Goal: Navigation & Orientation: Find specific page/section

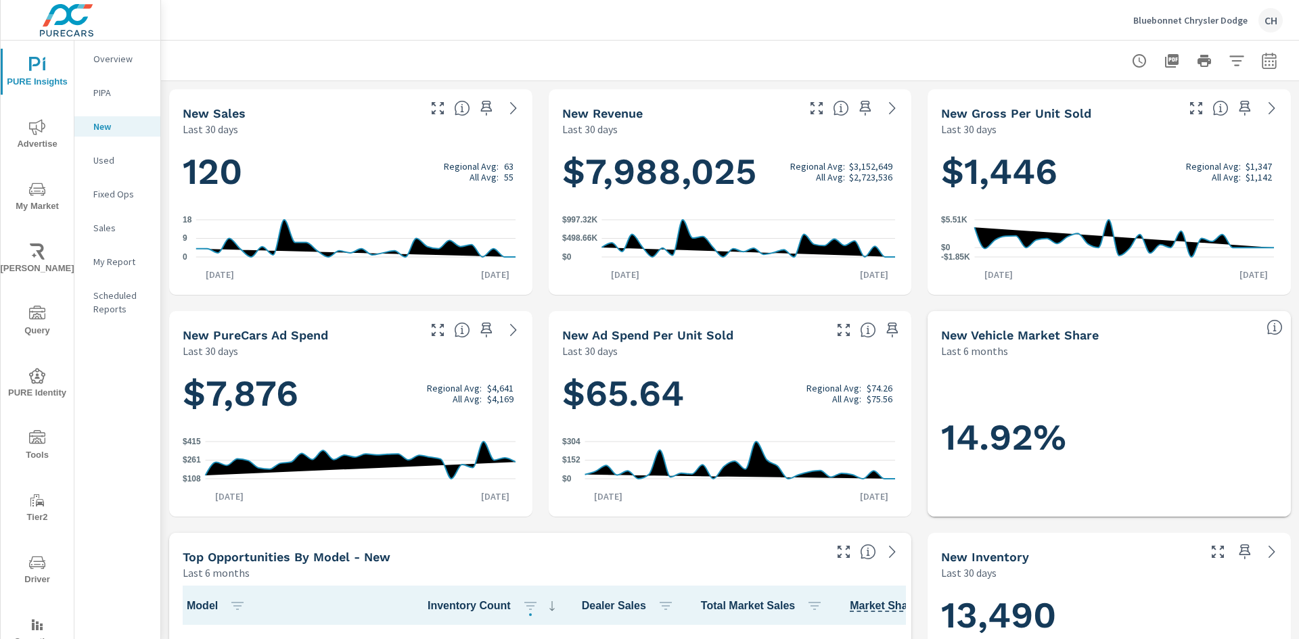
scroll to position [1, 0]
click at [133, 55] on p "Overview" at bounding box center [121, 59] width 56 height 14
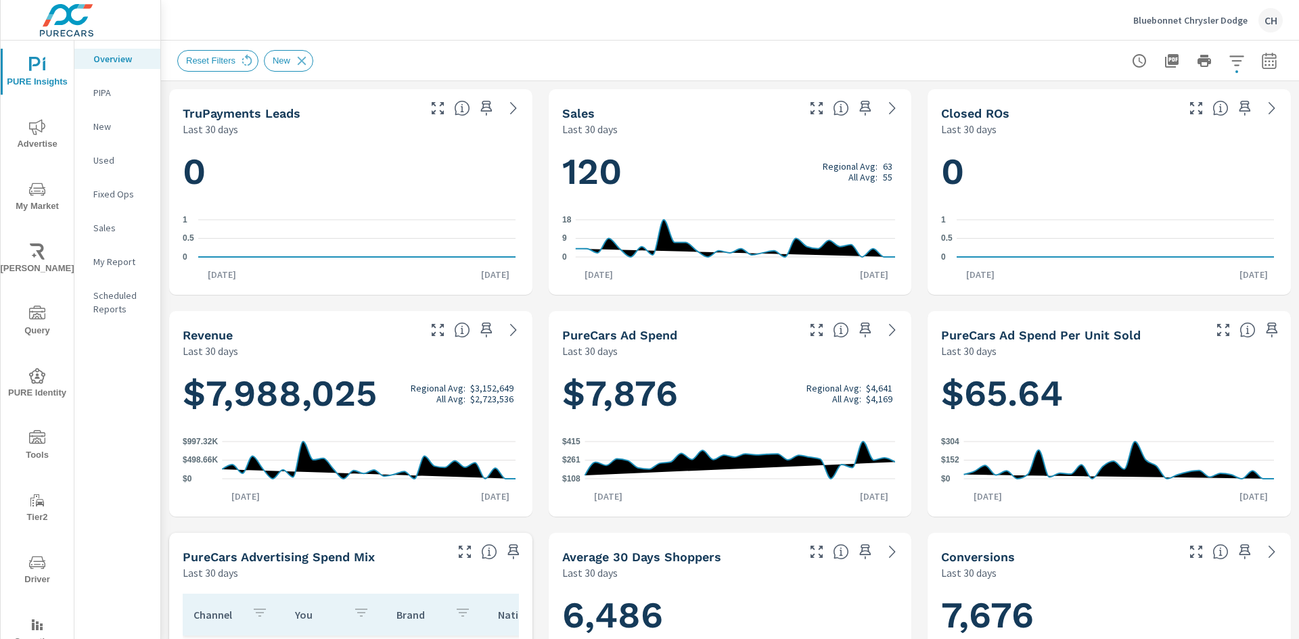
scroll to position [1, 0]
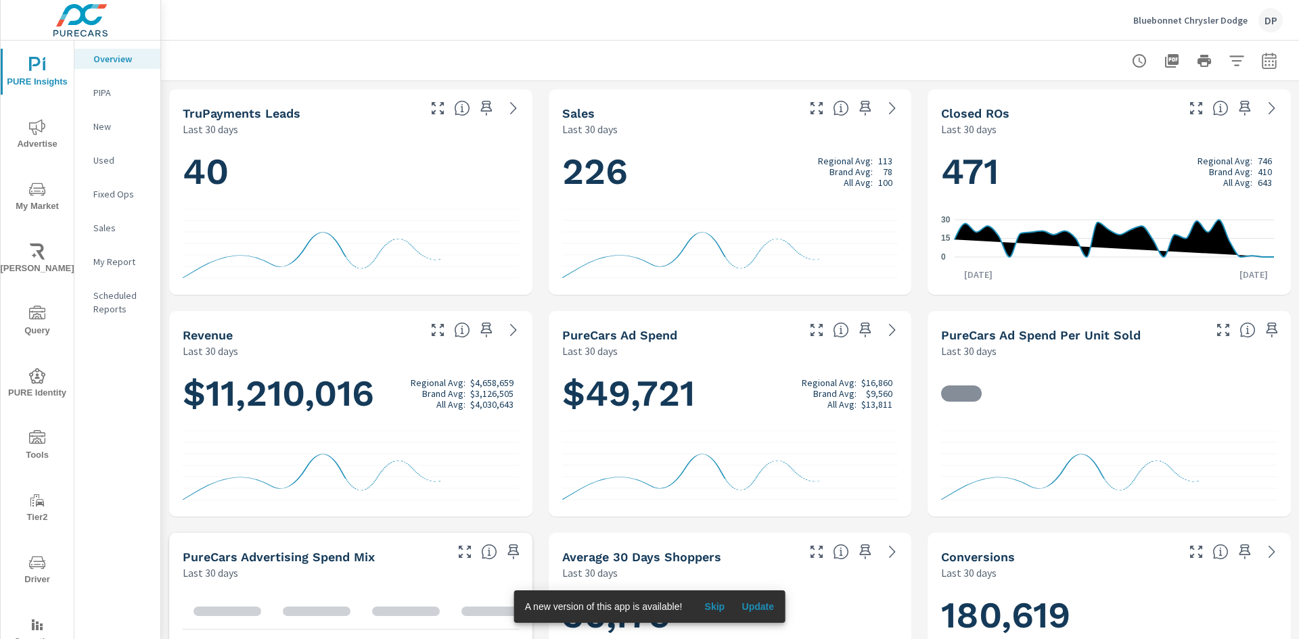
scroll to position [1, 0]
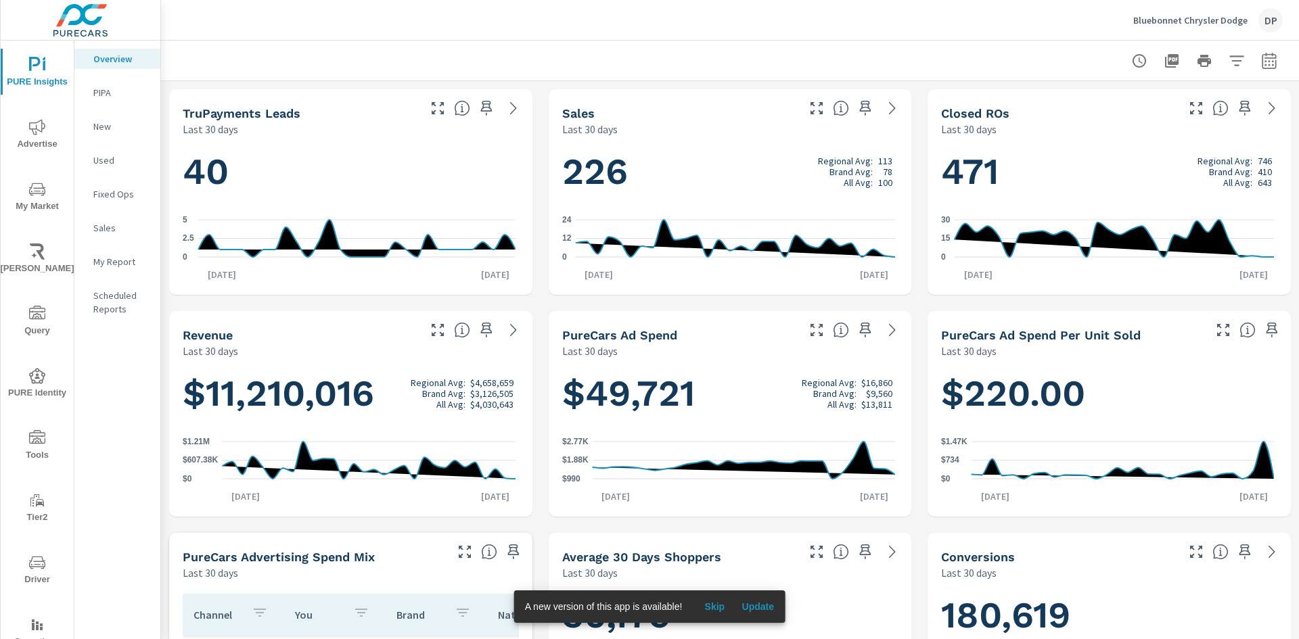
click at [484, 34] on div "Bluebonnet Chrysler Dodge DP" at bounding box center [730, 20] width 1106 height 40
click at [584, 30] on div "Bluebonnet Chrysler Dodge DP" at bounding box center [730, 20] width 1106 height 40
